Goal: Task Accomplishment & Management: Complete application form

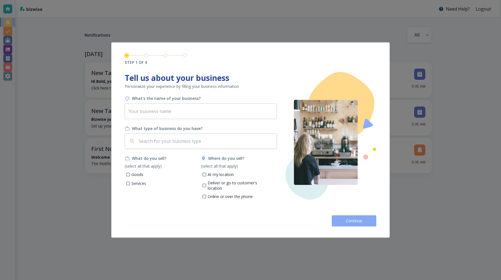
click at [353, 217] on button "Continue" at bounding box center [354, 220] width 45 height 11
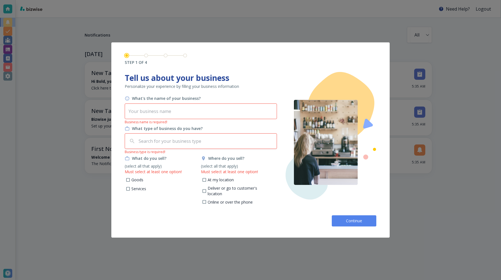
click at [208, 176] on div "Where do you sell? (select all that apply) Must select at least one option! At …" at bounding box center [239, 181] width 76 height 52
click at [207, 179] on label "At my location" at bounding box center [216, 179] width 36 height 7
click at [207, 179] on input "At my location" at bounding box center [204, 180] width 5 height 5
checkbox input "true"
click at [185, 112] on input "text" at bounding box center [201, 111] width 152 height 16
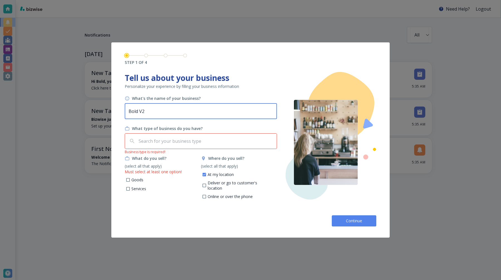
type input "Bold V2"
click at [188, 150] on div "What's the name of your business? Bold V2 ​ What type of business do you have? …" at bounding box center [201, 149] width 153 height 106
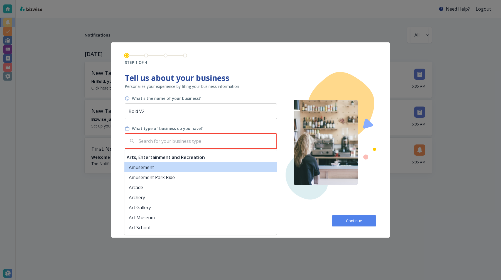
click at [180, 141] on input "text" at bounding box center [206, 141] width 137 height 11
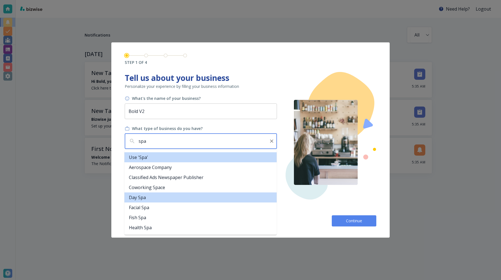
click at [172, 196] on li "Day Spa" at bounding box center [200, 197] width 152 height 10
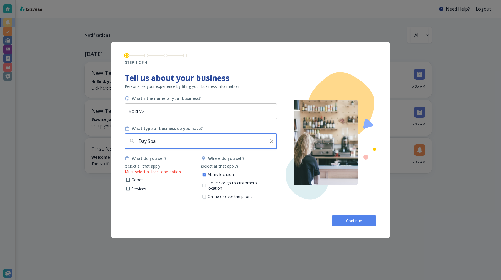
type input "Day Spa"
click at [340, 221] on button "Continue" at bounding box center [354, 220] width 45 height 11
click at [131, 179] on p "Goods" at bounding box center [137, 180] width 12 height 6
click at [131, 179] on input "Goods" at bounding box center [128, 180] width 5 height 5
checkbox input "true"
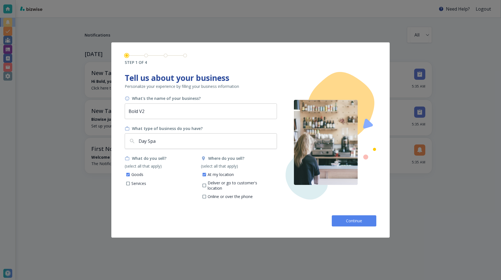
click at [350, 222] on span "Continue" at bounding box center [354, 221] width 18 height 6
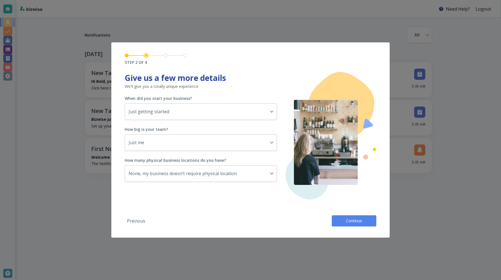
click at [350, 222] on span "Continue" at bounding box center [354, 221] width 18 height 6
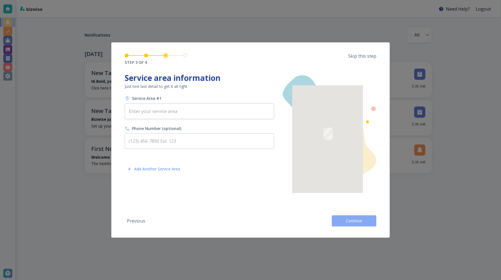
click at [350, 222] on span "Continue" at bounding box center [354, 221] width 18 height 6
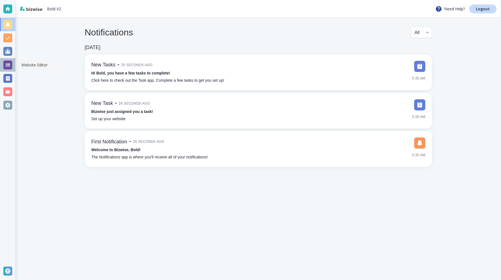
click at [6, 65] on div at bounding box center [7, 64] width 9 height 9
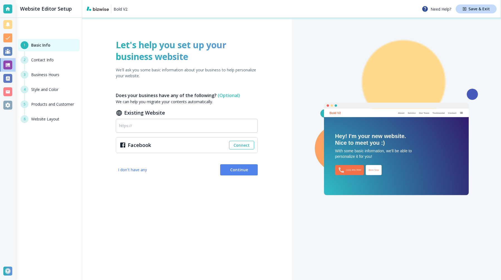
click at [236, 171] on span "Continue" at bounding box center [239, 170] width 29 height 6
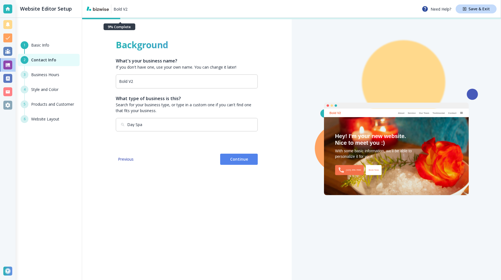
click at [235, 158] on span "Continue" at bounding box center [239, 159] width 29 height 6
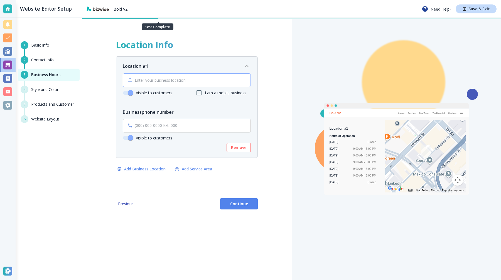
click at [206, 83] on div "​" at bounding box center [187, 80] width 128 height 14
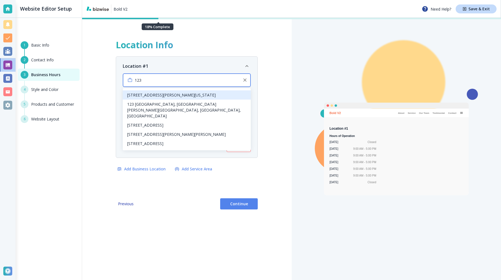
click at [194, 93] on li "123 William Street, New York, NY, USA" at bounding box center [187, 94] width 128 height 9
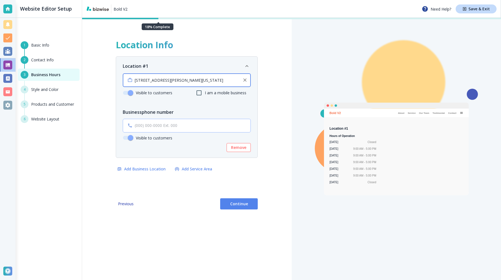
type input "123 William Street, New York, NY, USA"
click at [188, 130] on div "​" at bounding box center [187, 126] width 128 height 14
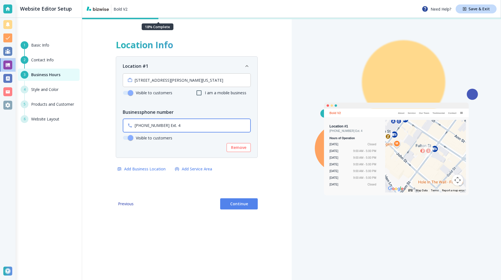
type input "(453) 456-7432 Ext. 4"
click at [240, 203] on span "Continue" at bounding box center [239, 204] width 29 height 6
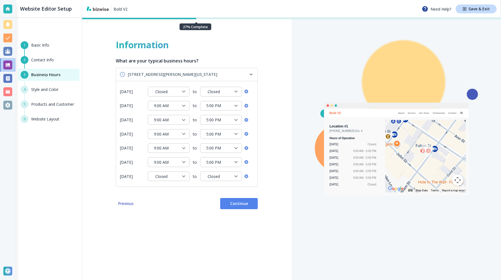
click at [239, 204] on span "Continue" at bounding box center [239, 204] width 29 height 6
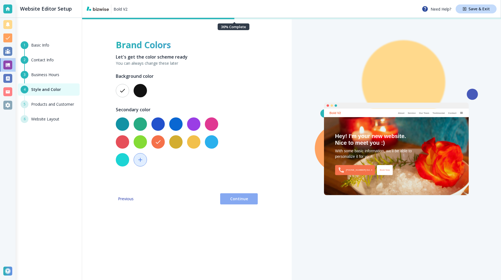
click at [238, 200] on span "Continue" at bounding box center [239, 199] width 29 height 6
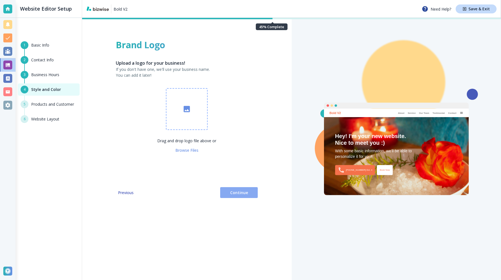
click at [237, 194] on span "Continue" at bounding box center [239, 193] width 29 height 6
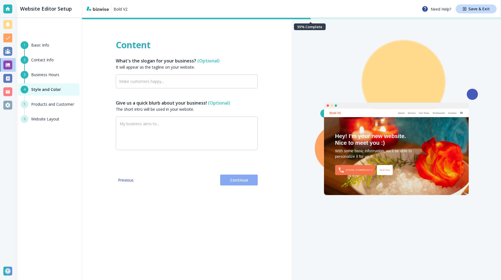
click at [236, 183] on button "Continue" at bounding box center [239, 179] width 38 height 11
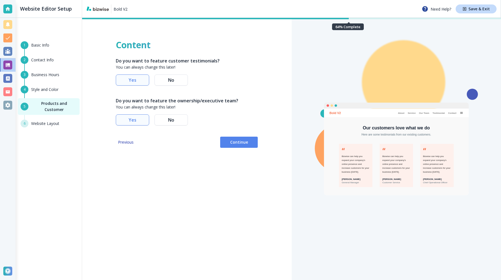
click at [235, 141] on span "Continue" at bounding box center [239, 142] width 29 height 6
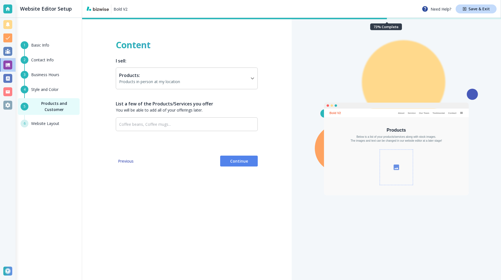
click at [235, 158] on span "Continue" at bounding box center [239, 161] width 29 height 6
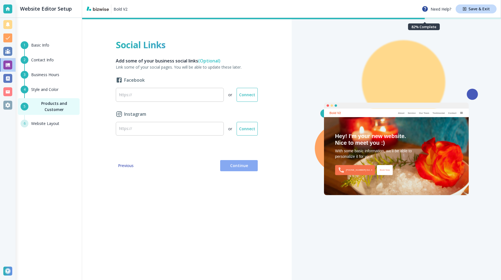
click at [236, 164] on span "Continue" at bounding box center [239, 166] width 29 height 6
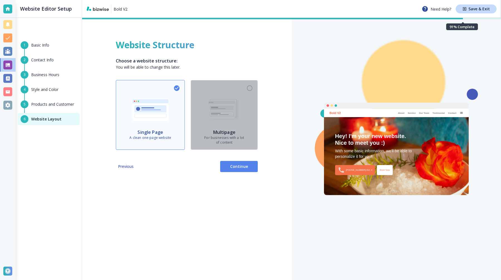
click at [231, 135] on h6 "Multipage" at bounding box center [224, 132] width 40 height 7
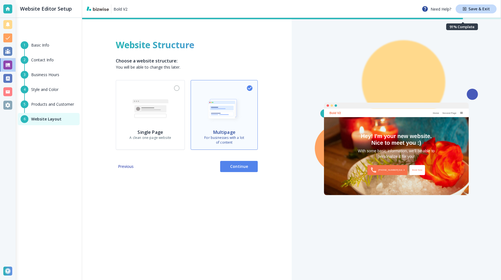
click at [236, 163] on span "Continue" at bounding box center [239, 166] width 29 height 6
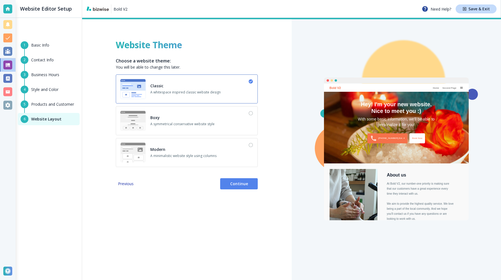
click at [244, 185] on span "Continue" at bounding box center [239, 184] width 29 height 6
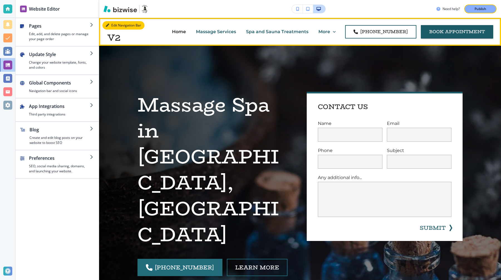
click at [111, 25] on button "Edit Navigation Bar" at bounding box center [123, 25] width 42 height 8
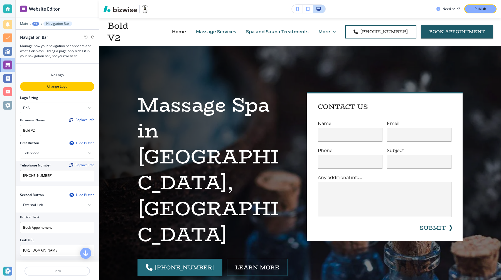
click at [52, 82] on button "Change Logo" at bounding box center [57, 86] width 74 height 9
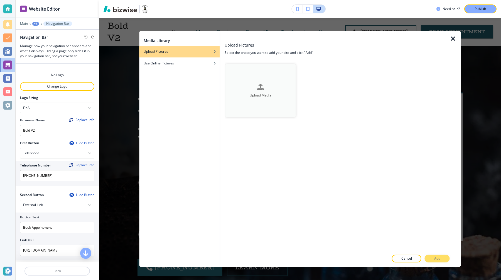
click at [259, 102] on button "Upload Media" at bounding box center [260, 90] width 70 height 53
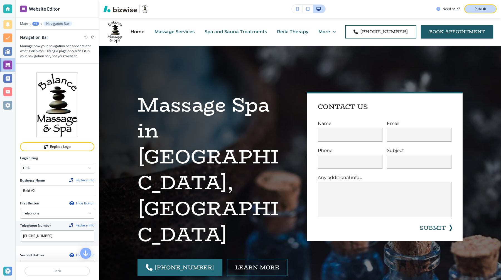
click at [485, 9] on p "Publish" at bounding box center [481, 8] width 12 height 5
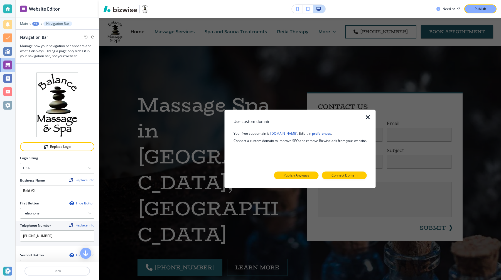
click at [300, 174] on p "Publish Anyways" at bounding box center [297, 175] width 26 height 5
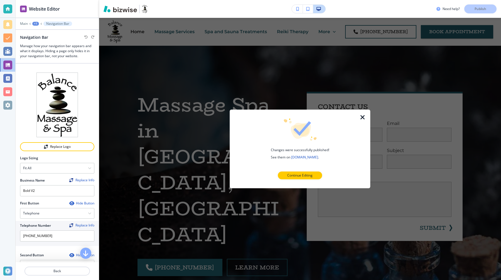
click at [303, 157] on link "bold-v2-2.bizwise.com" at bounding box center [304, 157] width 27 height 5
click at [363, 117] on icon "button" at bounding box center [363, 117] width 7 height 7
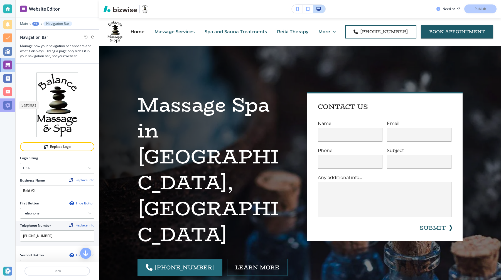
click at [9, 107] on div at bounding box center [7, 105] width 9 height 9
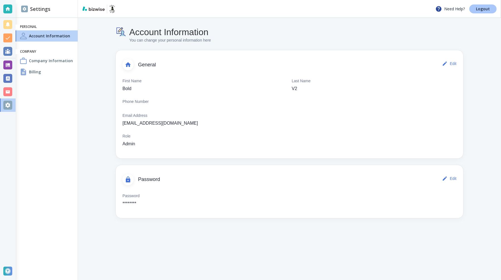
click at [489, 10] on p "Logout" at bounding box center [483, 9] width 14 height 4
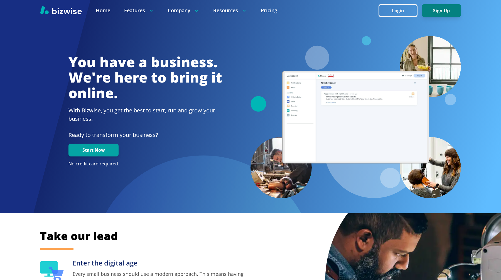
click at [438, 7] on button "Sign Up" at bounding box center [441, 10] width 39 height 13
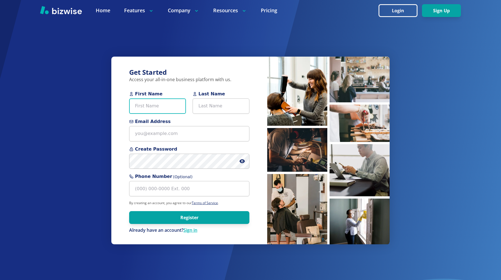
click at [165, 104] on input "First Name" at bounding box center [157, 105] width 57 height 15
type input "Bold"
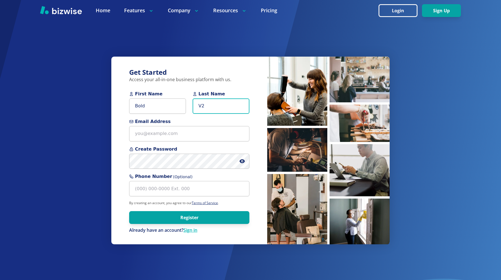
type input "V2"
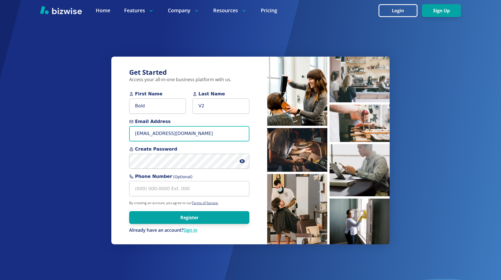
type input "chemar+bold3@bizwise.com"
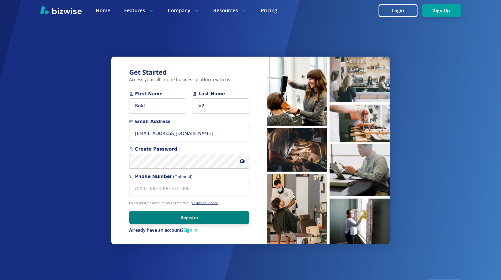
click at [181, 219] on button "Register" at bounding box center [189, 217] width 120 height 13
